Goal: Browse casually

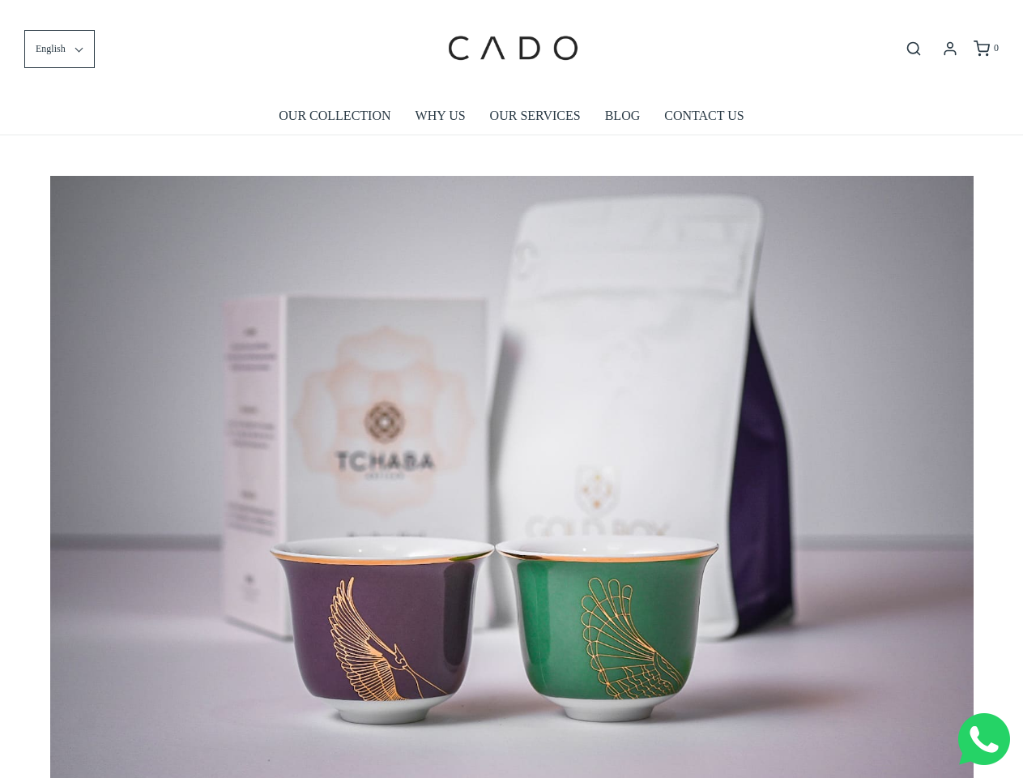
scroll to position [0, 9235]
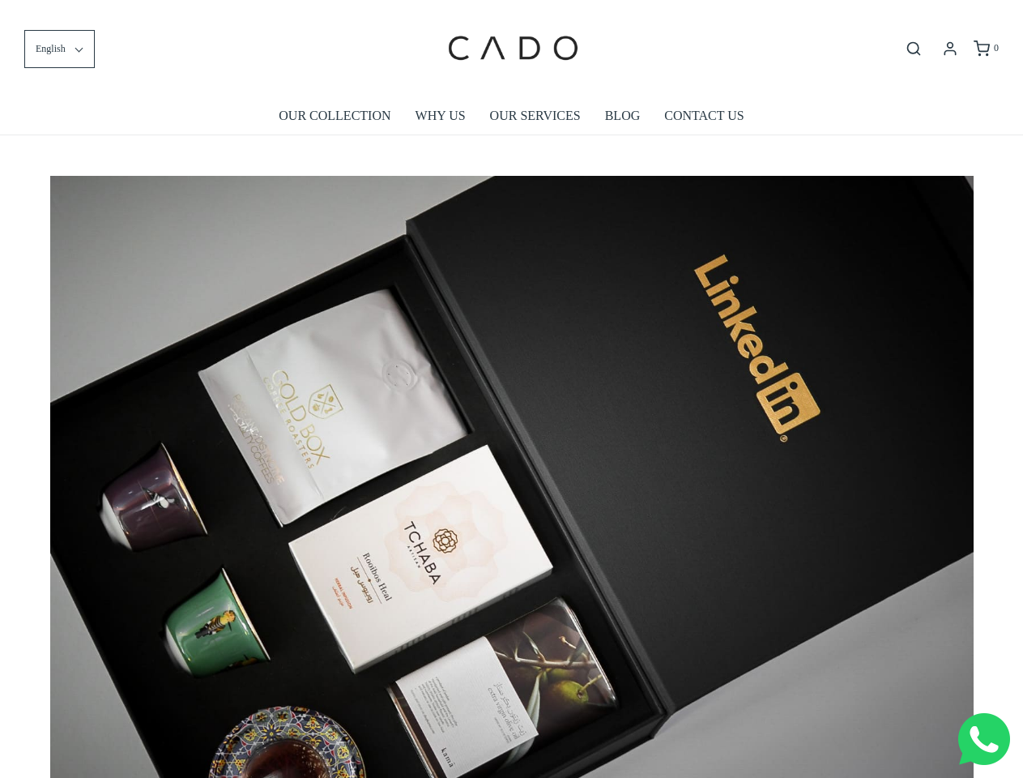
click at [511, 389] on img at bounding box center [511, 484] width 923 height 616
click at [59, 49] on span "English" at bounding box center [51, 48] width 30 height 15
click at [914, 49] on icon "Open search bar" at bounding box center [913, 49] width 19 height 16
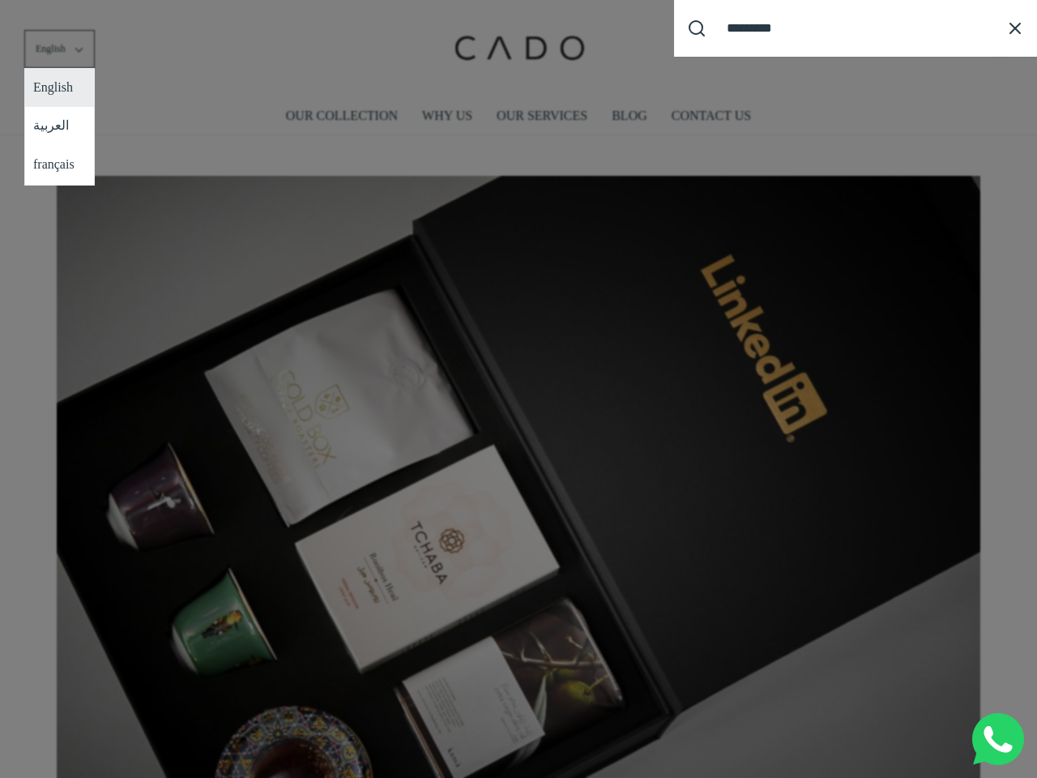
click at [512, 471] on div "Search our site cadogifting Loading..." at bounding box center [518, 389] width 1037 height 778
